Goal: Check status: Check status

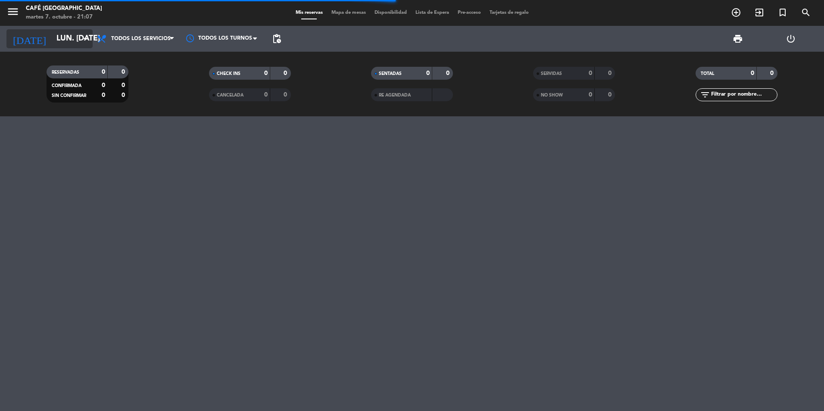
click at [84, 40] on icon "arrow_drop_down" at bounding box center [85, 39] width 10 height 10
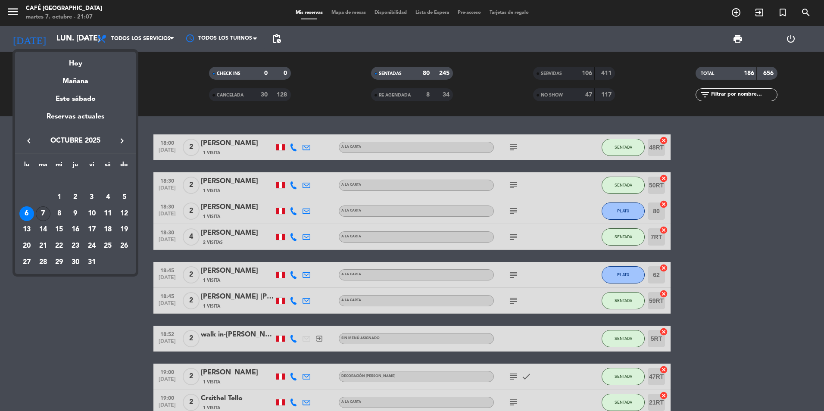
click at [42, 211] on div "7" at bounding box center [43, 213] width 15 height 15
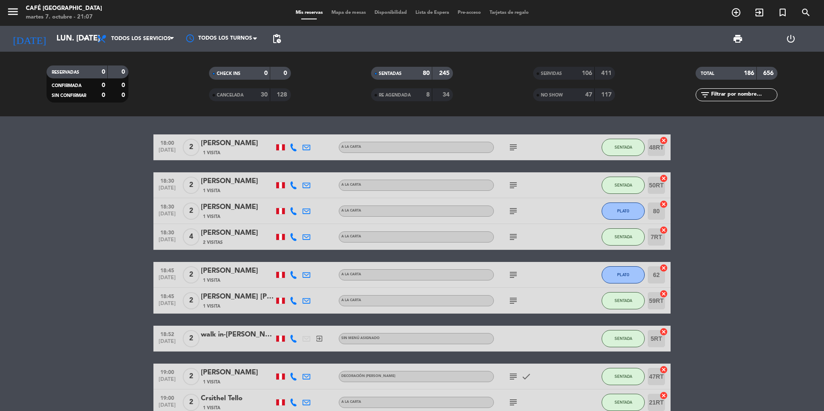
type input "[DATE] oct."
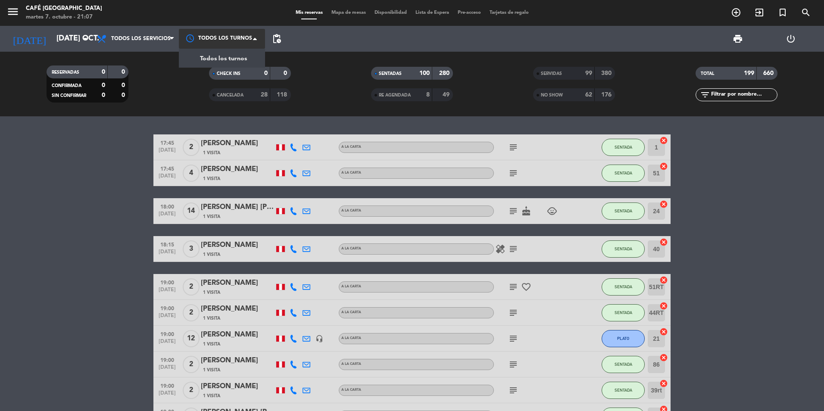
click at [234, 42] on div at bounding box center [222, 38] width 86 height 19
click at [230, 58] on span "Todos los turnos" at bounding box center [223, 59] width 47 height 10
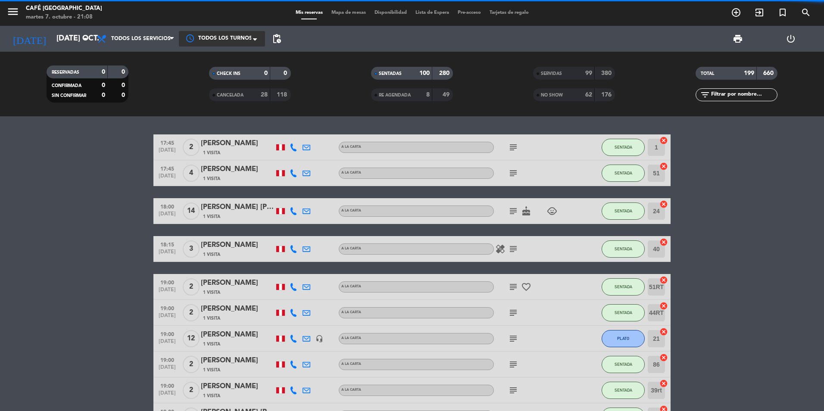
click at [550, 72] on span "SERVIDAS" at bounding box center [551, 74] width 21 height 4
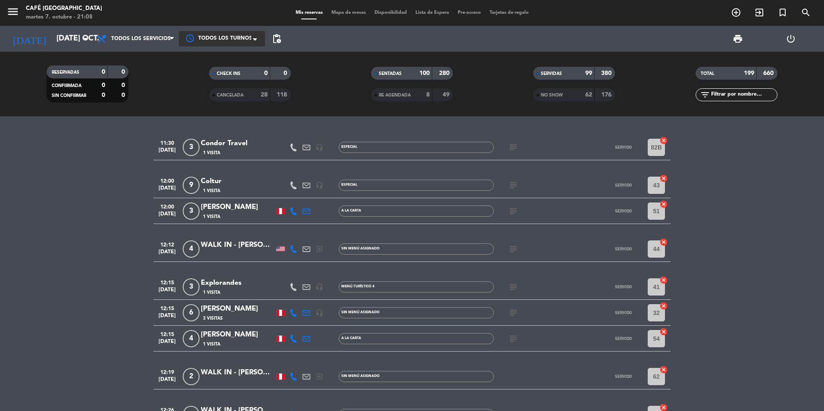
click at [732, 95] on input "text" at bounding box center [743, 94] width 67 height 9
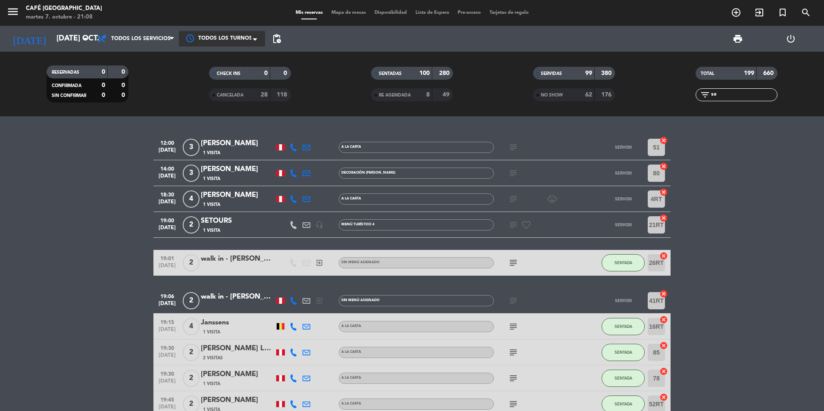
type input "s"
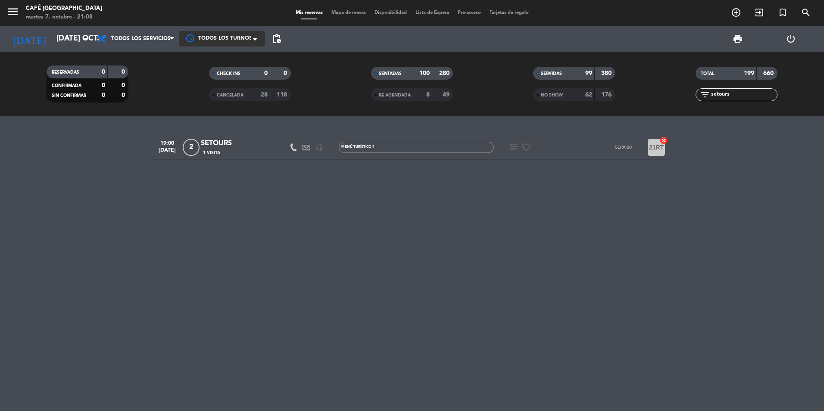
type input "setours"
click at [217, 145] on div "SETOURS" at bounding box center [237, 143] width 73 height 11
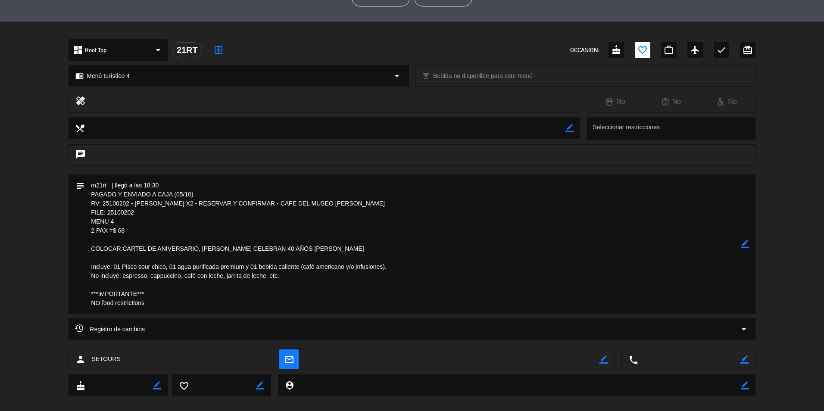
scroll to position [244, 0]
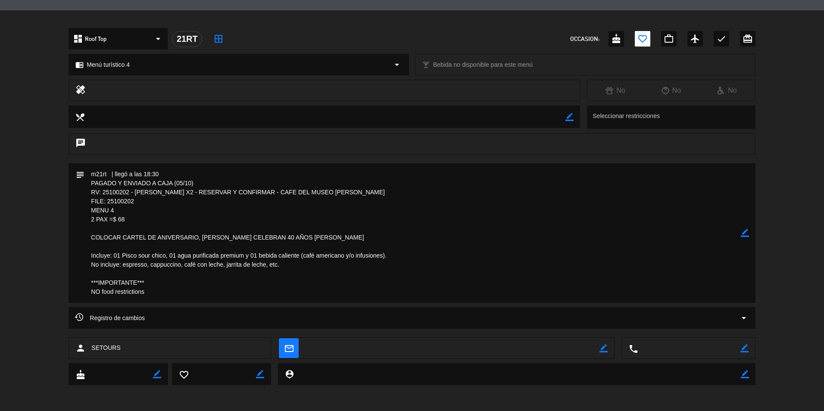
drag, startPoint x: 106, startPoint y: 202, endPoint x: 137, endPoint y: 204, distance: 31.1
click at [137, 204] on textarea at bounding box center [412, 233] width 656 height 140
drag, startPoint x: 137, startPoint y: 204, endPoint x: 124, endPoint y: 202, distance: 12.7
